Goal: Task Accomplishment & Management: Manage account settings

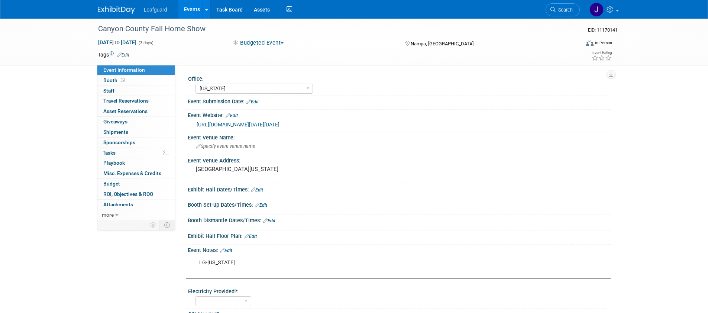
select select "[US_STATE]"
click at [110, 210] on link "more" at bounding box center [135, 215] width 77 height 10
click at [111, 216] on span "more" at bounding box center [108, 215] width 12 height 6
click at [113, 217] on span "more" at bounding box center [108, 215] width 12 height 6
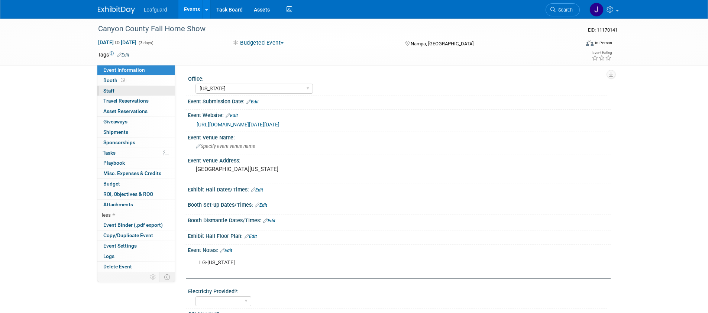
click at [122, 91] on link "0 Staff 0" at bounding box center [135, 91] width 77 height 10
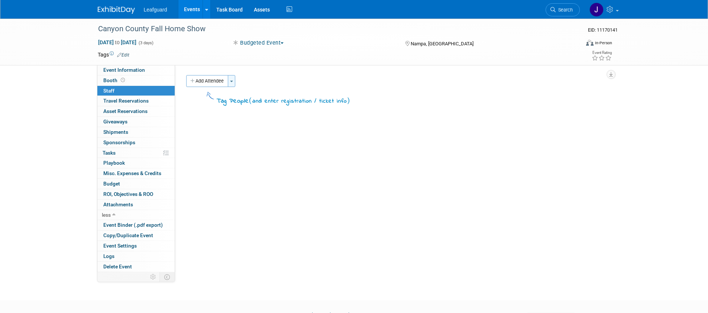
click at [232, 81] on span "button" at bounding box center [231, 81] width 3 height 1
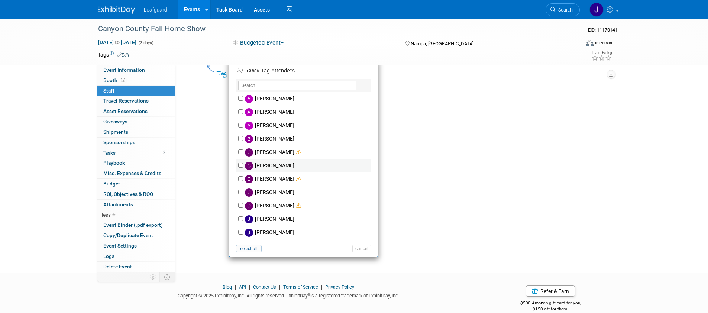
scroll to position [28, 0]
click at [258, 136] on label "Brian Booth" at bounding box center [308, 138] width 131 height 13
click at [243, 136] on input "Brian Booth" at bounding box center [240, 138] width 5 height 5
checkbox input "true"
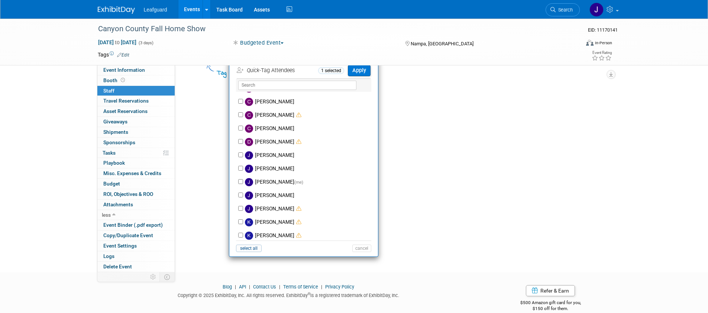
scroll to position [68, 0]
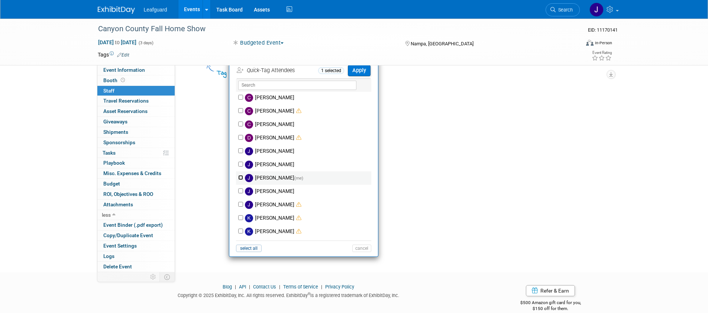
drag, startPoint x: 238, startPoint y: 177, endPoint x: 240, endPoint y: 181, distance: 4.2
click at [238, 177] on input "Joey Egbert (me)" at bounding box center [240, 177] width 5 height 5
checkbox input "true"
click at [368, 69] on button "Apply" at bounding box center [359, 70] width 23 height 11
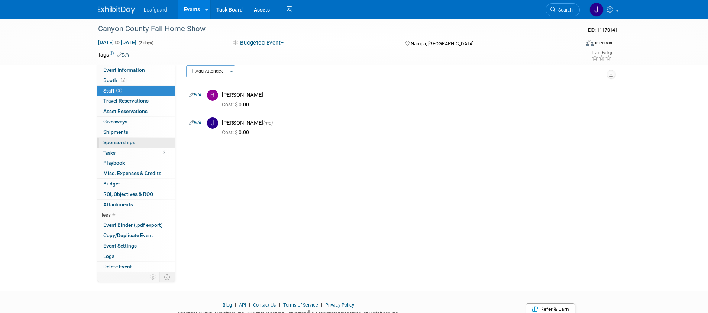
scroll to position [0, 0]
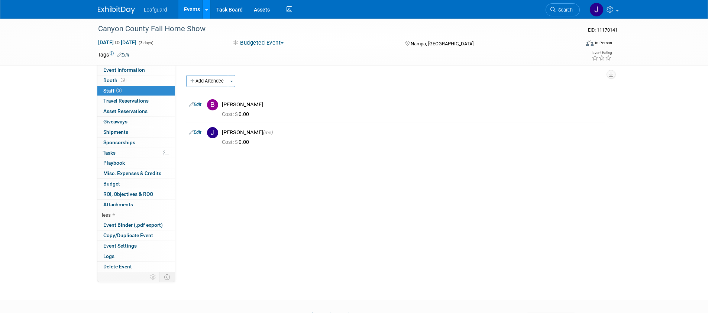
click at [206, 11] on icon at bounding box center [206, 9] width 3 height 5
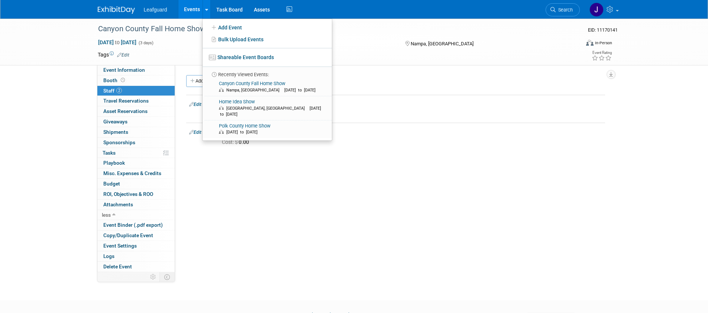
click at [192, 9] on link "Events" at bounding box center [191, 9] width 27 height 19
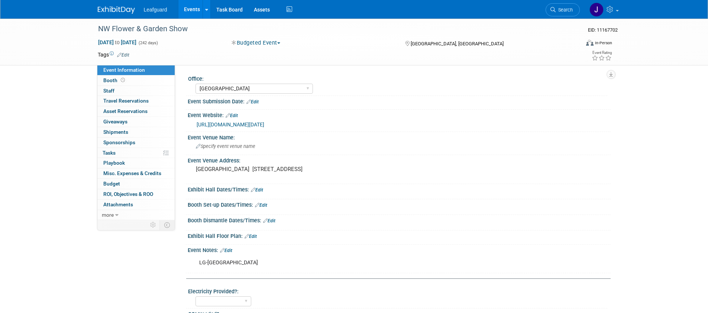
select select "Seattle"
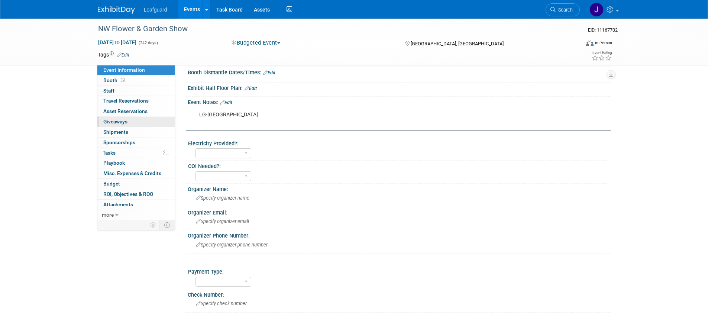
scroll to position [149, 0]
click at [109, 92] on span "Staff 0" at bounding box center [108, 91] width 11 height 6
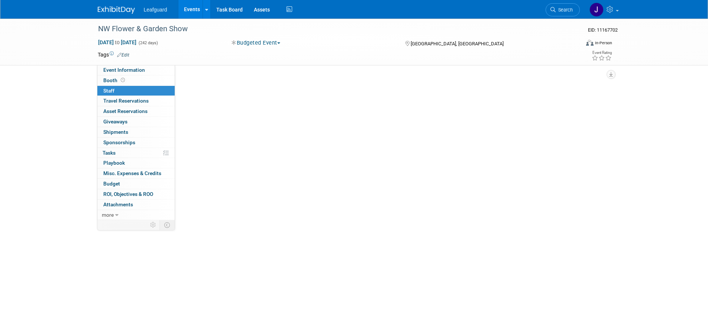
scroll to position [0, 0]
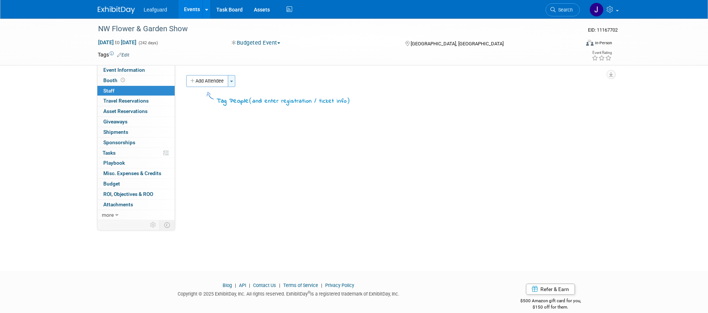
click at [235, 84] on button "Toggle Dropdown" at bounding box center [231, 81] width 7 height 12
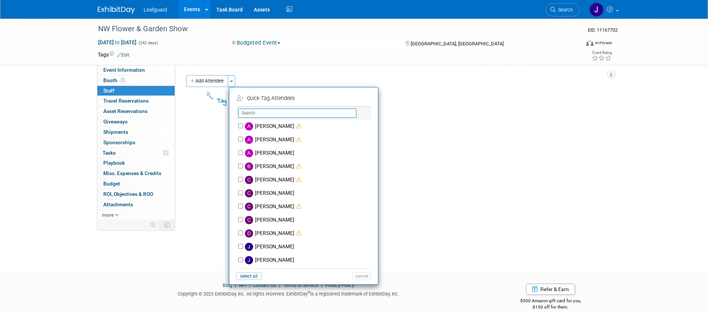
click at [281, 116] on input "text" at bounding box center [297, 113] width 118 height 9
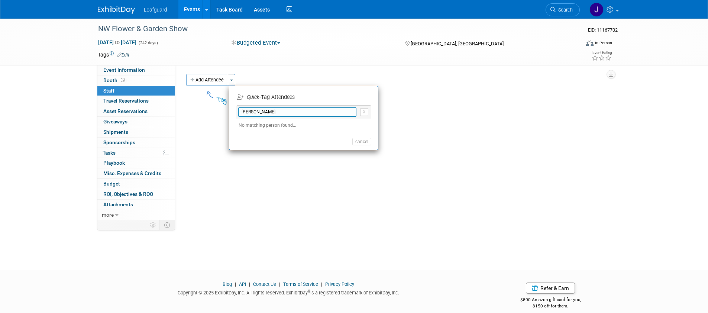
scroll to position [1, 0]
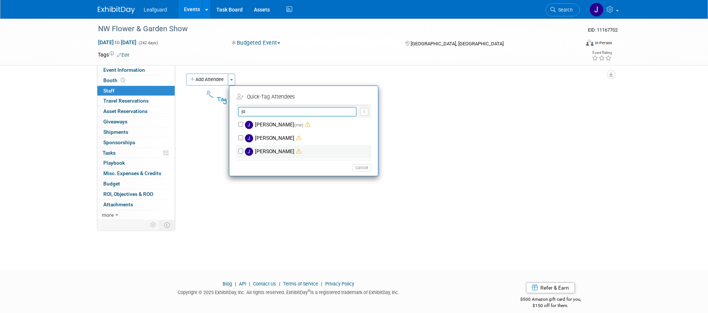
type input "jo"
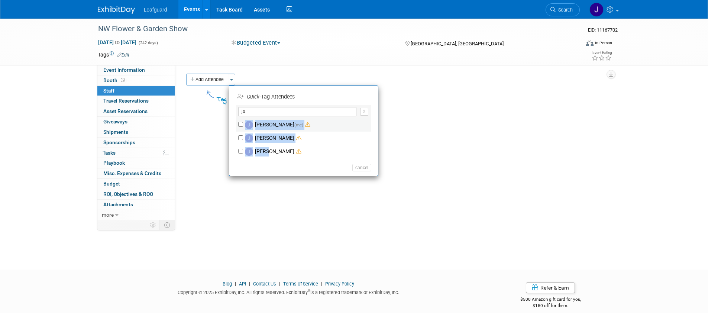
drag, startPoint x: 267, startPoint y: 152, endPoint x: 266, endPoint y: 119, distance: 33.8
click at [266, 119] on div "Alfiatu Kamara Amy Crawford (me)" at bounding box center [303, 139] width 135 height 42
click at [244, 123] on label "Joey Egbert (me)" at bounding box center [308, 124] width 131 height 13
click at [243, 123] on input "Joey Egbert (me)" at bounding box center [240, 124] width 5 height 5
checkbox input "true"
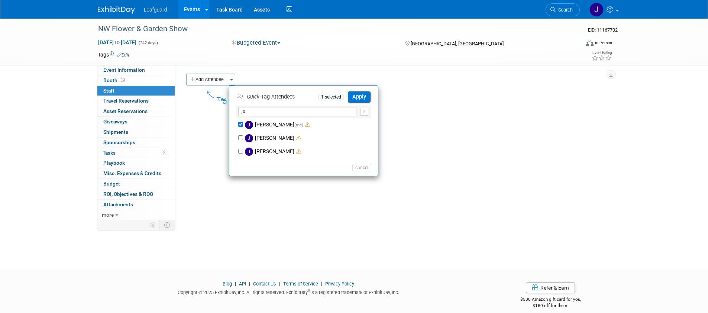
click at [361, 97] on button "Apply" at bounding box center [359, 96] width 23 height 11
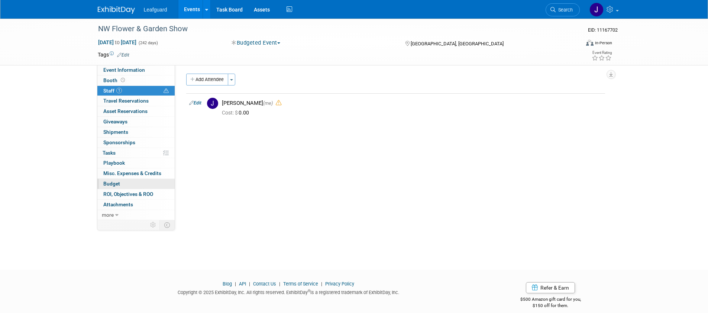
click at [126, 186] on link "Budget" at bounding box center [135, 184] width 77 height 10
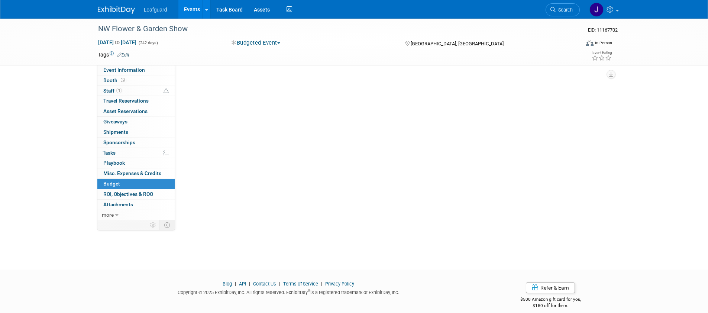
scroll to position [0, 0]
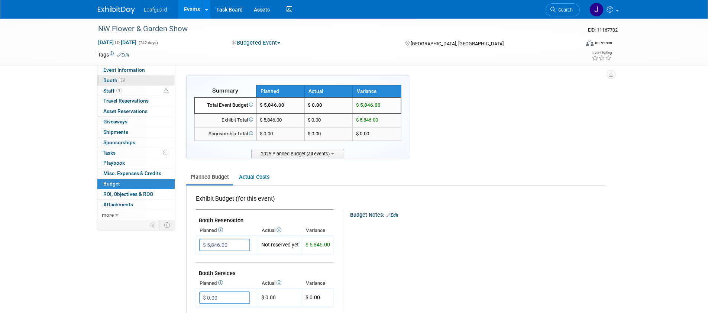
click at [112, 78] on span "Booth" at bounding box center [114, 80] width 23 height 6
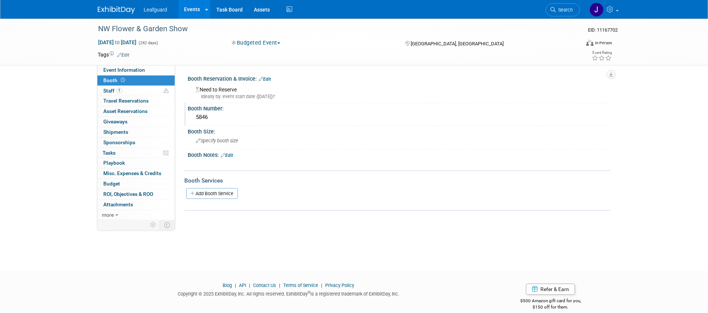
click at [205, 118] on div "5846" at bounding box center [399, 118] width 412 height 12
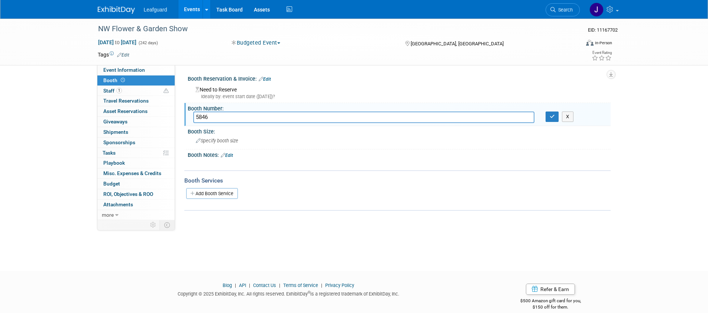
click at [290, 196] on div "Add Booth Service" at bounding box center [397, 193] width 426 height 11
drag, startPoint x: 234, startPoint y: 78, endPoint x: 239, endPoint y: 66, distance: 13.7
click at [236, 72] on div "Office: Albany Arkansas Austin Birmingham Charlotte Chicago Cleveland Colorado …" at bounding box center [393, 142] width 436 height 155
click at [239, 66] on div "Office: Albany Arkansas Austin Birmingham Charlotte Chicago Cleveland Colorado …" at bounding box center [393, 142] width 436 height 155
click at [255, 44] on button "Budgeted Event" at bounding box center [256, 43] width 54 height 8
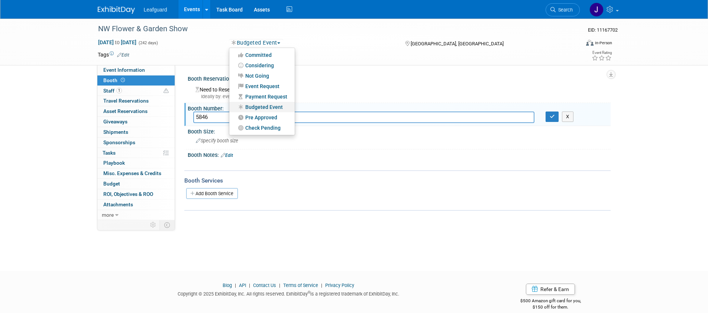
click at [262, 104] on link "Budgeted Event" at bounding box center [261, 107] width 65 height 10
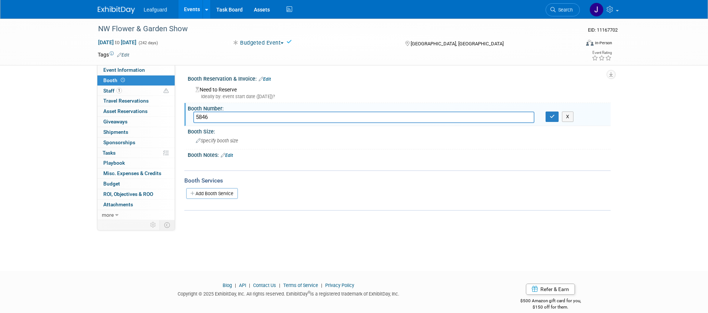
click at [226, 123] on div "5846 5846 X" at bounding box center [399, 118] width 423 height 12
drag, startPoint x: 228, startPoint y: 120, endPoint x: 151, endPoint y: 116, distance: 76.7
click at [151, 116] on div "Event Information Event Info Booth Booth 1 Staff 1 Staff 0 Travel Reservations …" at bounding box center [354, 120] width 524 height 202
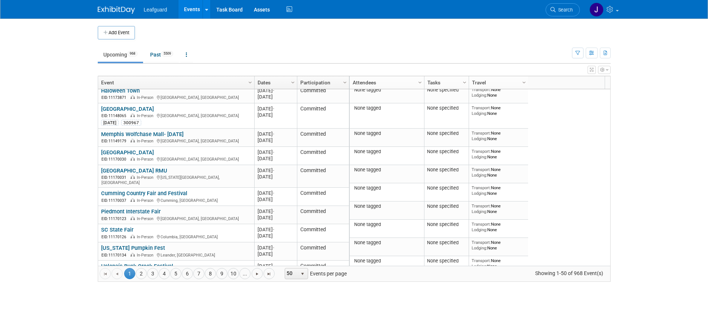
click at [578, 16] on li "Search" at bounding box center [563, 9] width 34 height 18
click at [575, 15] on link "Search" at bounding box center [563, 9] width 34 height 13
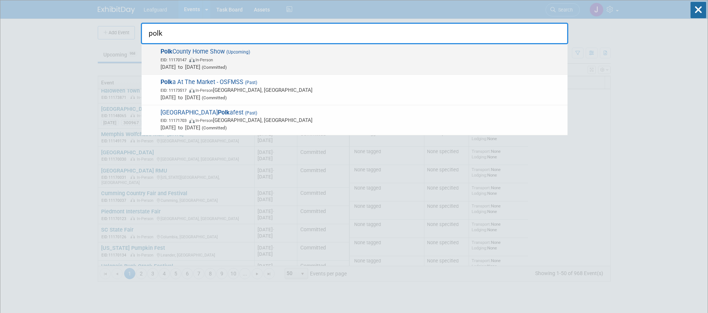
type input "polk"
click at [200, 49] on span "Polk County Home Show (Upcoming) EID: 11170147 In-Person Oct 10, 2025 to Oct 12…" at bounding box center [361, 59] width 406 height 23
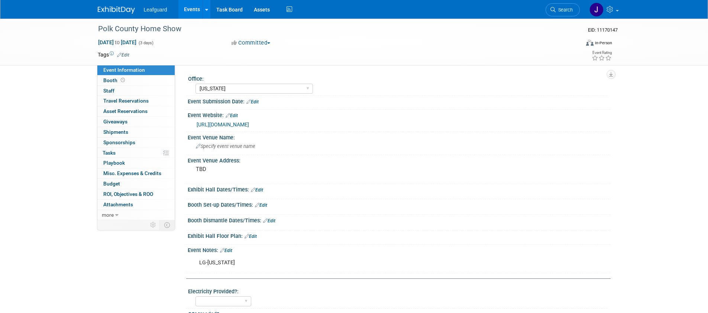
select select "[US_STATE]"
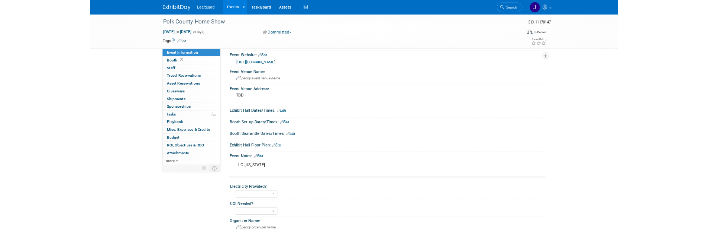
scroll to position [43, 0]
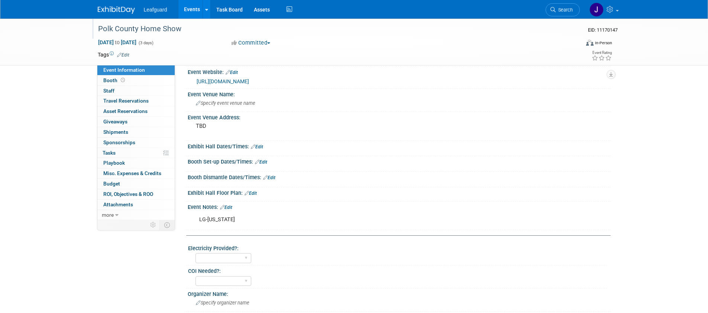
click at [154, 30] on div "Polk County Home Show" at bounding box center [332, 28] width 473 height 13
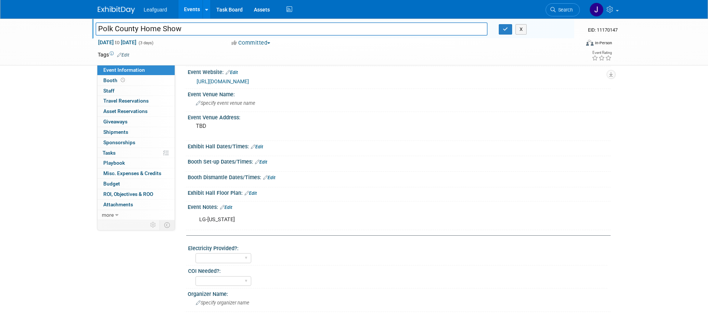
click at [178, 33] on input "Polk County Home Show" at bounding box center [292, 28] width 393 height 13
drag, startPoint x: 181, startPoint y: 31, endPoint x: 81, endPoint y: 21, distance: 100.2
click at [81, 21] on div "Polk County Home Show Polk County Home Show X EID: 11170147 [DATE] to [DATE] (3…" at bounding box center [354, 42] width 708 height 47
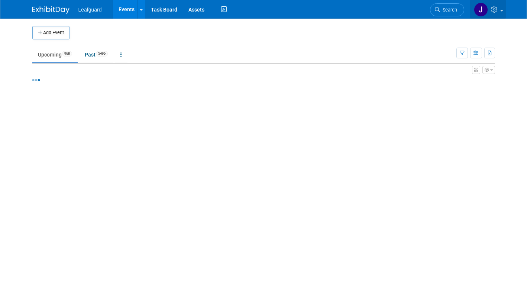
click at [488, 9] on img at bounding box center [481, 10] width 14 height 14
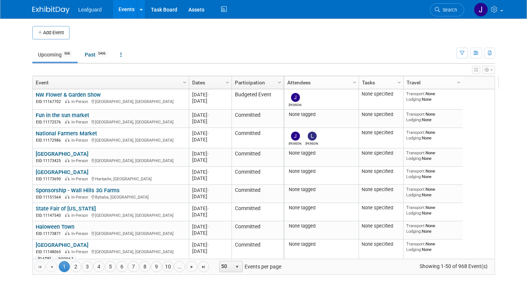
click at [448, 58] on ul "Upcoming 968 Past 5496 All Events 6464 Past and Upcoming Grouped Annually Event…" at bounding box center [244, 55] width 424 height 17
click at [483, 10] on img at bounding box center [481, 10] width 14 height 14
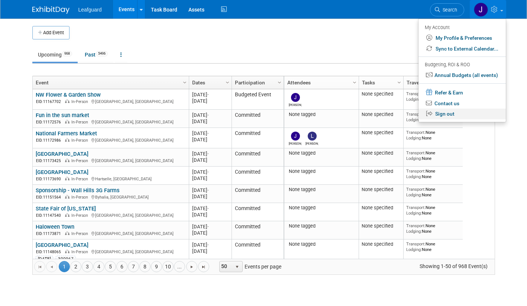
click at [457, 113] on link "Sign out" at bounding box center [462, 114] width 87 height 11
